Goal: Obtain resource: Obtain resource

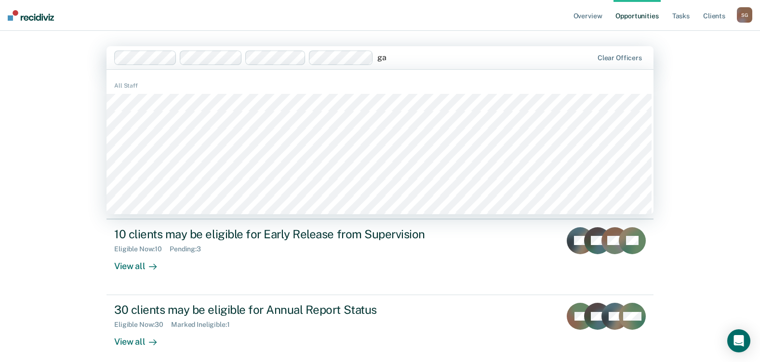
type input "g"
type input "b"
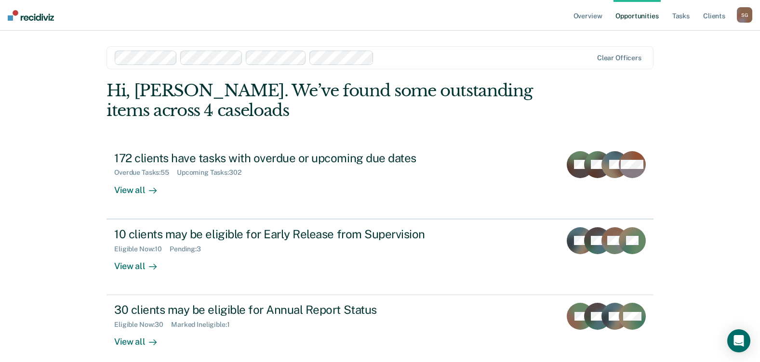
click at [58, 185] on div "Overview Opportunities Tasks Client s [PERSON_NAME] S G Profile How it works Lo…" at bounding box center [380, 204] width 760 height 409
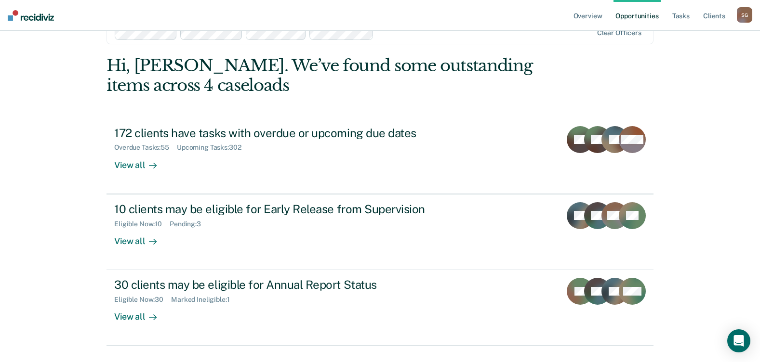
scroll to position [47, 0]
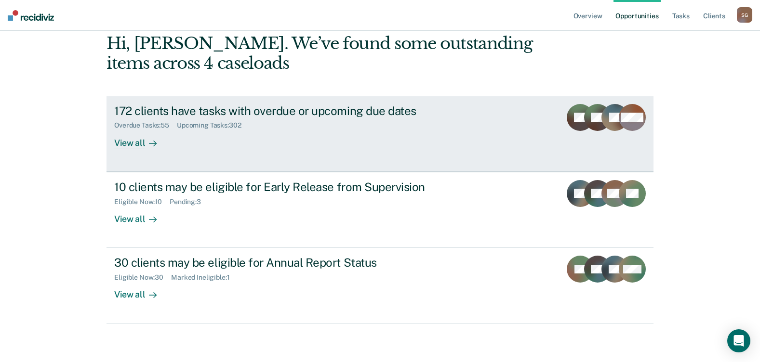
click at [128, 140] on div "View all" at bounding box center [141, 139] width 54 height 19
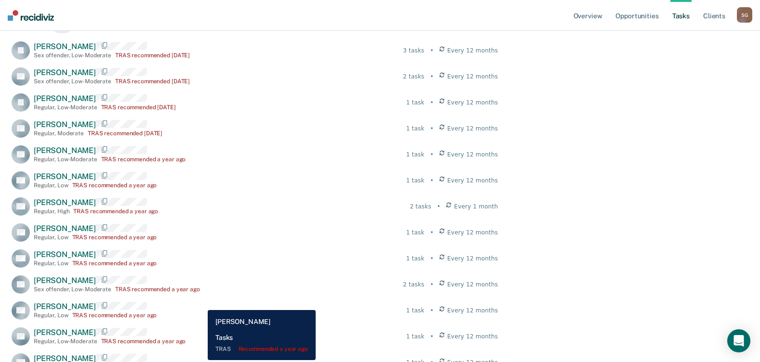
scroll to position [193, 0]
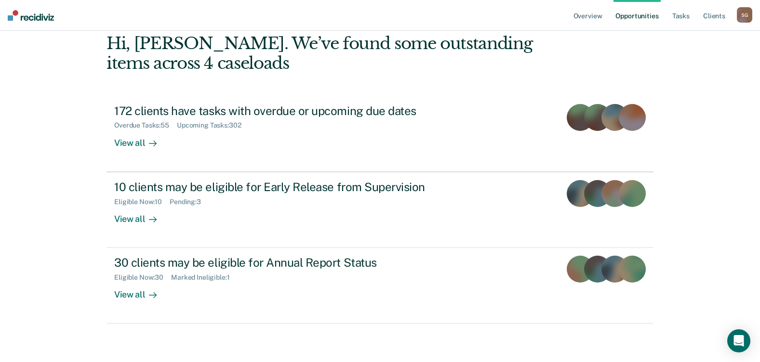
scroll to position [47, 0]
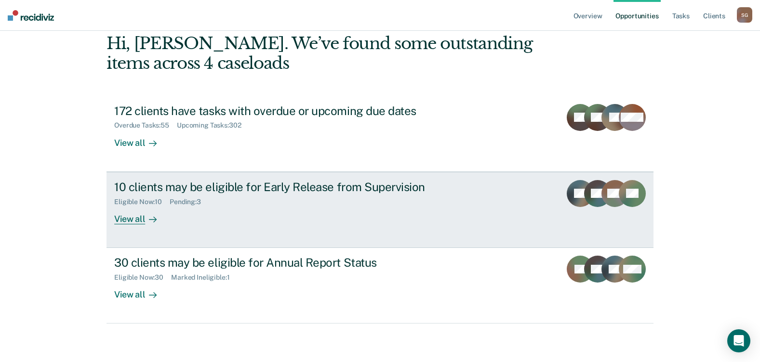
click at [128, 219] on div "View all" at bounding box center [141, 215] width 54 height 19
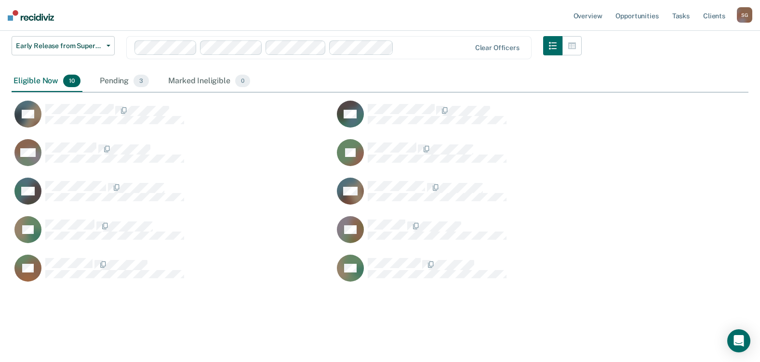
scroll to position [343, 729]
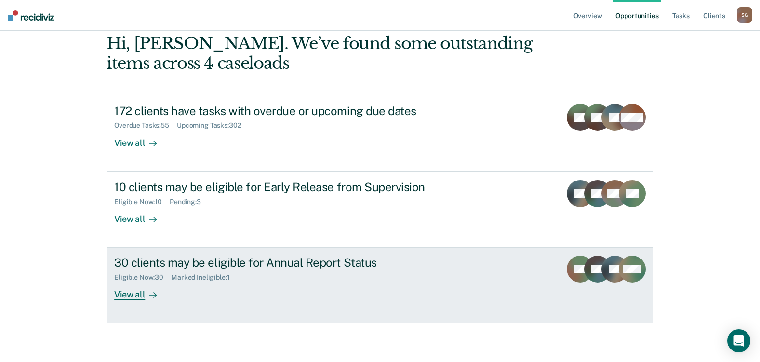
click at [129, 295] on div "View all" at bounding box center [141, 291] width 54 height 19
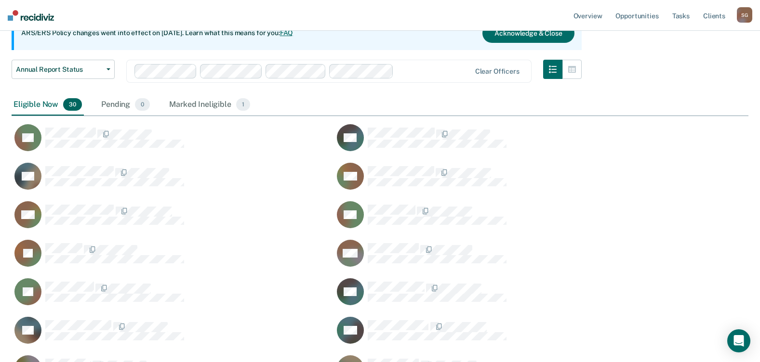
scroll to position [127, 0]
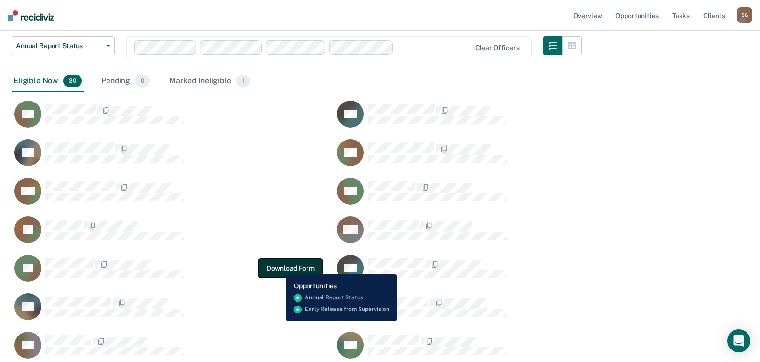
click at [279, 267] on button "Download Form" at bounding box center [291, 268] width 64 height 19
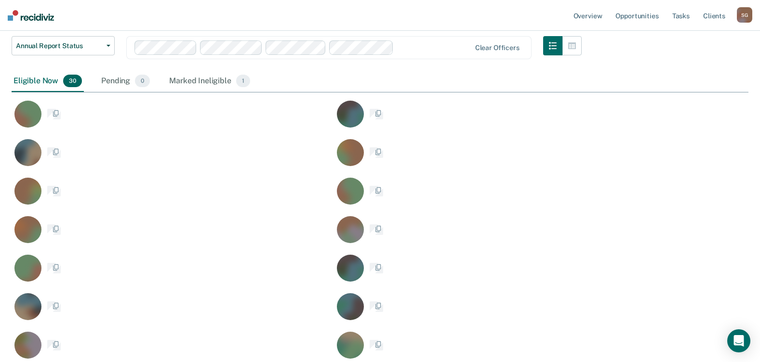
scroll to position [728, 729]
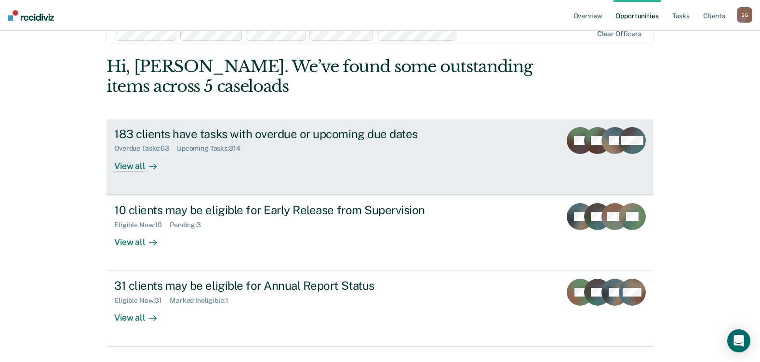
scroll to position [47, 0]
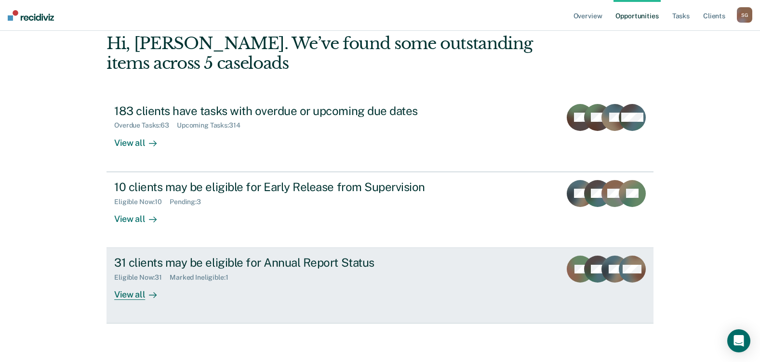
click at [128, 292] on div "View all" at bounding box center [141, 291] width 54 height 19
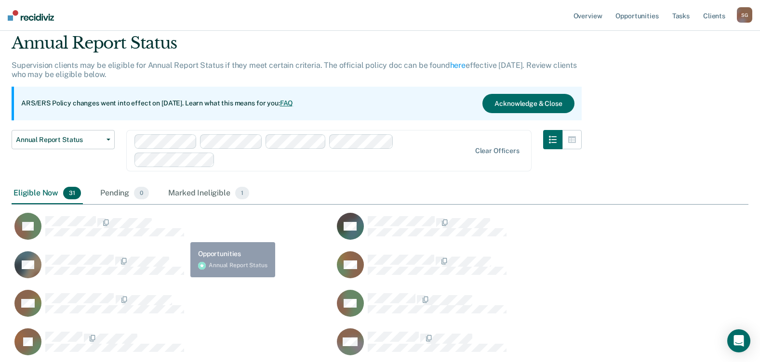
scroll to position [48, 0]
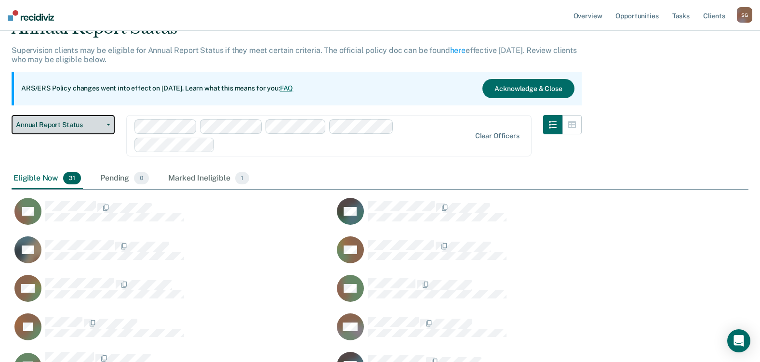
click at [102, 122] on button "Annual Report Status" at bounding box center [63, 124] width 103 height 19
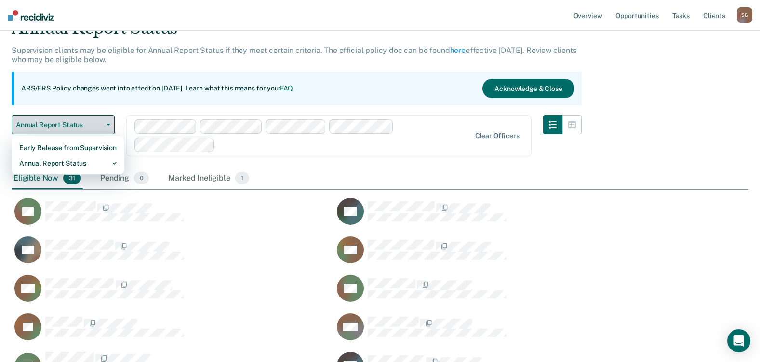
click at [102, 122] on span "Annual Report Status" at bounding box center [59, 125] width 87 height 8
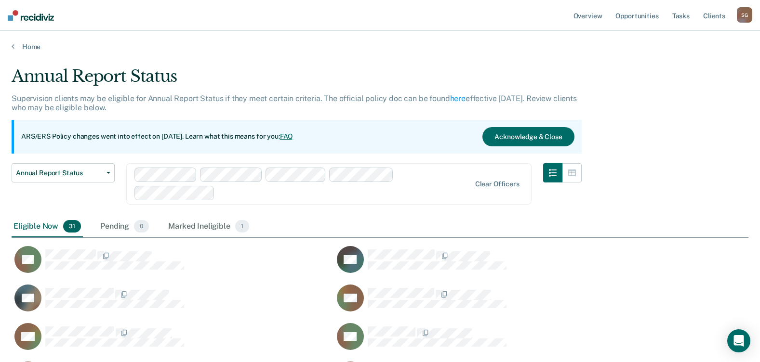
scroll to position [784, 729]
click at [78, 170] on span "Annual Report Status" at bounding box center [59, 173] width 87 height 8
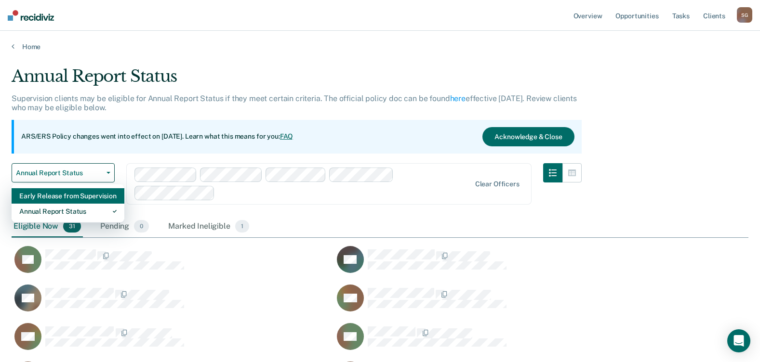
click at [68, 197] on div "Early Release from Supervision" at bounding box center [67, 195] width 97 height 15
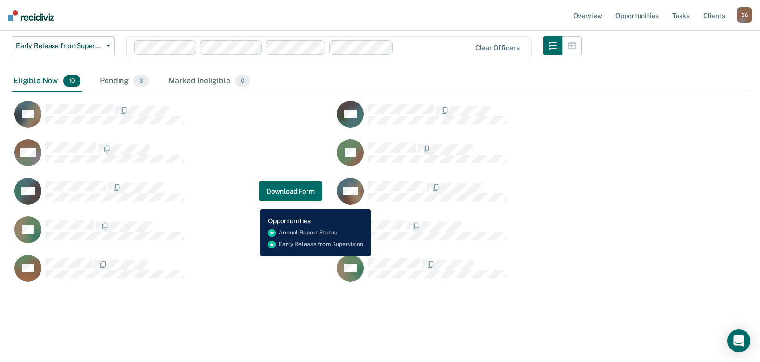
scroll to position [343, 729]
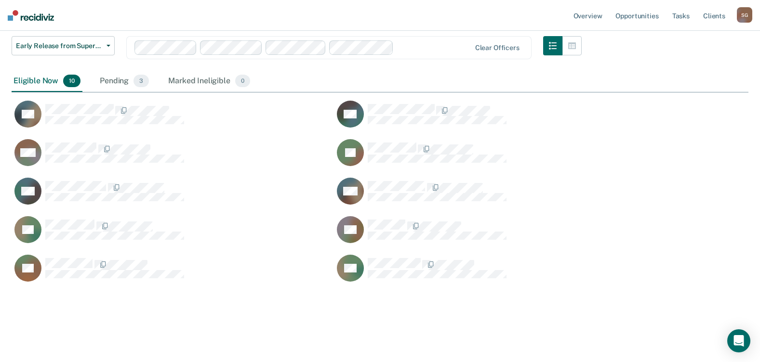
click at [27, 81] on div "Eligible Now 10" at bounding box center [47, 81] width 71 height 21
click at [48, 43] on span "Early Release from Supervision" at bounding box center [59, 46] width 87 height 8
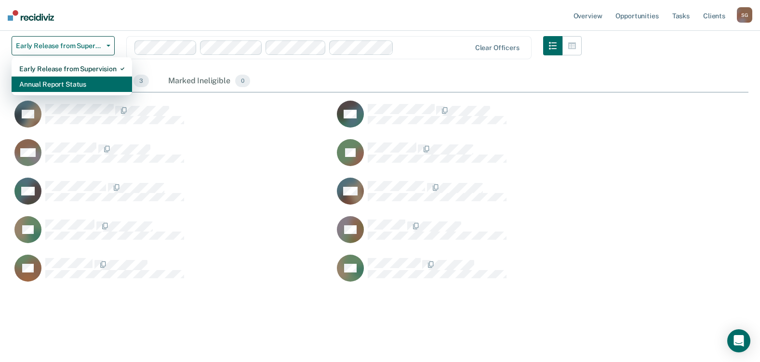
click at [40, 83] on div "Annual Report Status" at bounding box center [71, 84] width 105 height 15
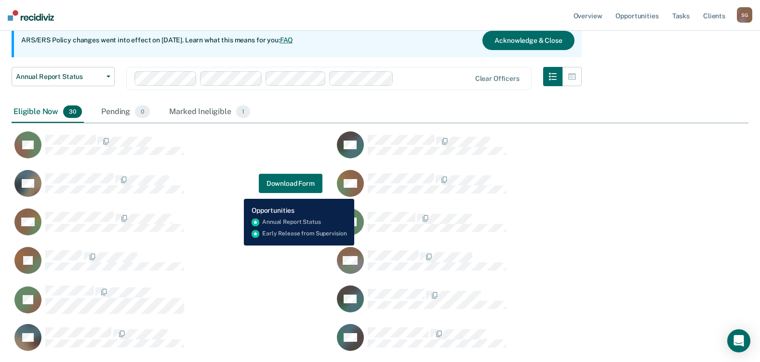
scroll to position [728, 729]
